Goal: Task Accomplishment & Management: Manage account settings

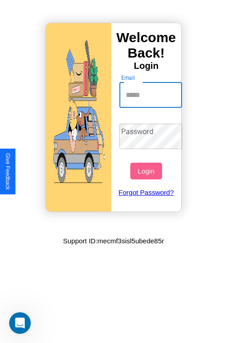
click at [151, 95] on input "Email" at bounding box center [150, 94] width 63 height 25
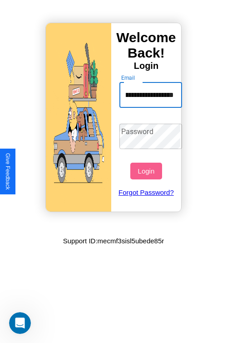
scroll to position [0, 41]
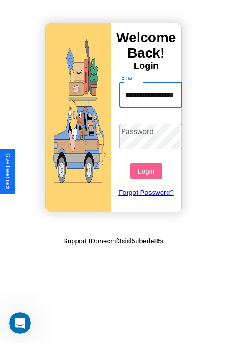
type input "**********"
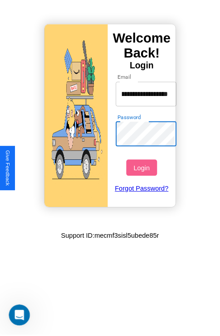
scroll to position [0, 0]
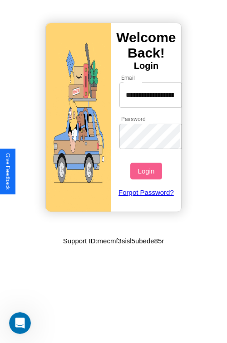
click at [147, 171] on button "Login" at bounding box center [145, 171] width 31 height 17
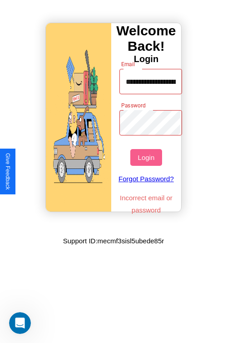
click at [147, 157] on button "Login" at bounding box center [145, 157] width 31 height 17
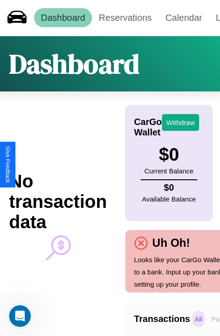
scroll to position [0, 67]
